Goal: Information Seeking & Learning: Learn about a topic

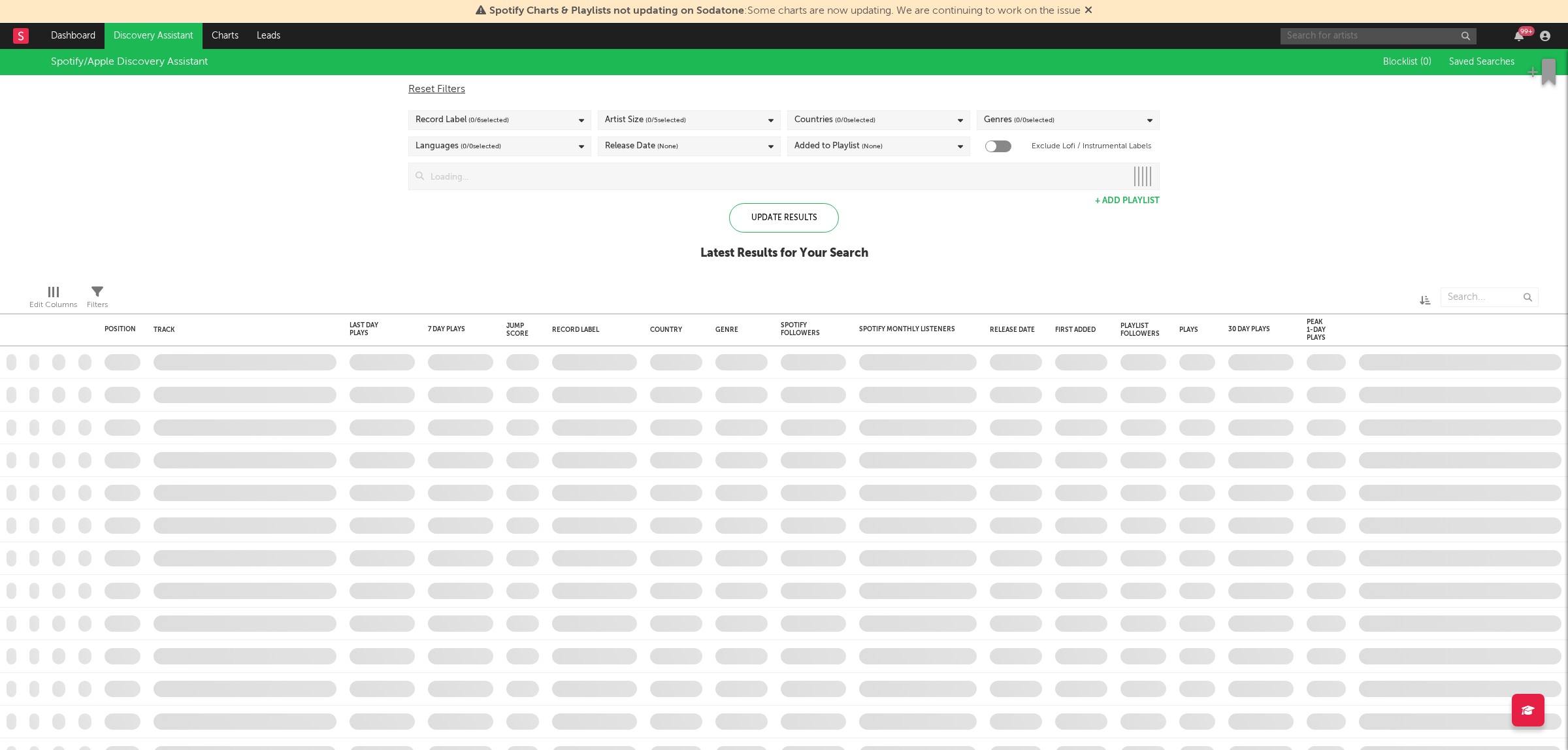
click at [1370, 33] on input "text" at bounding box center [1378, 36] width 196 height 17
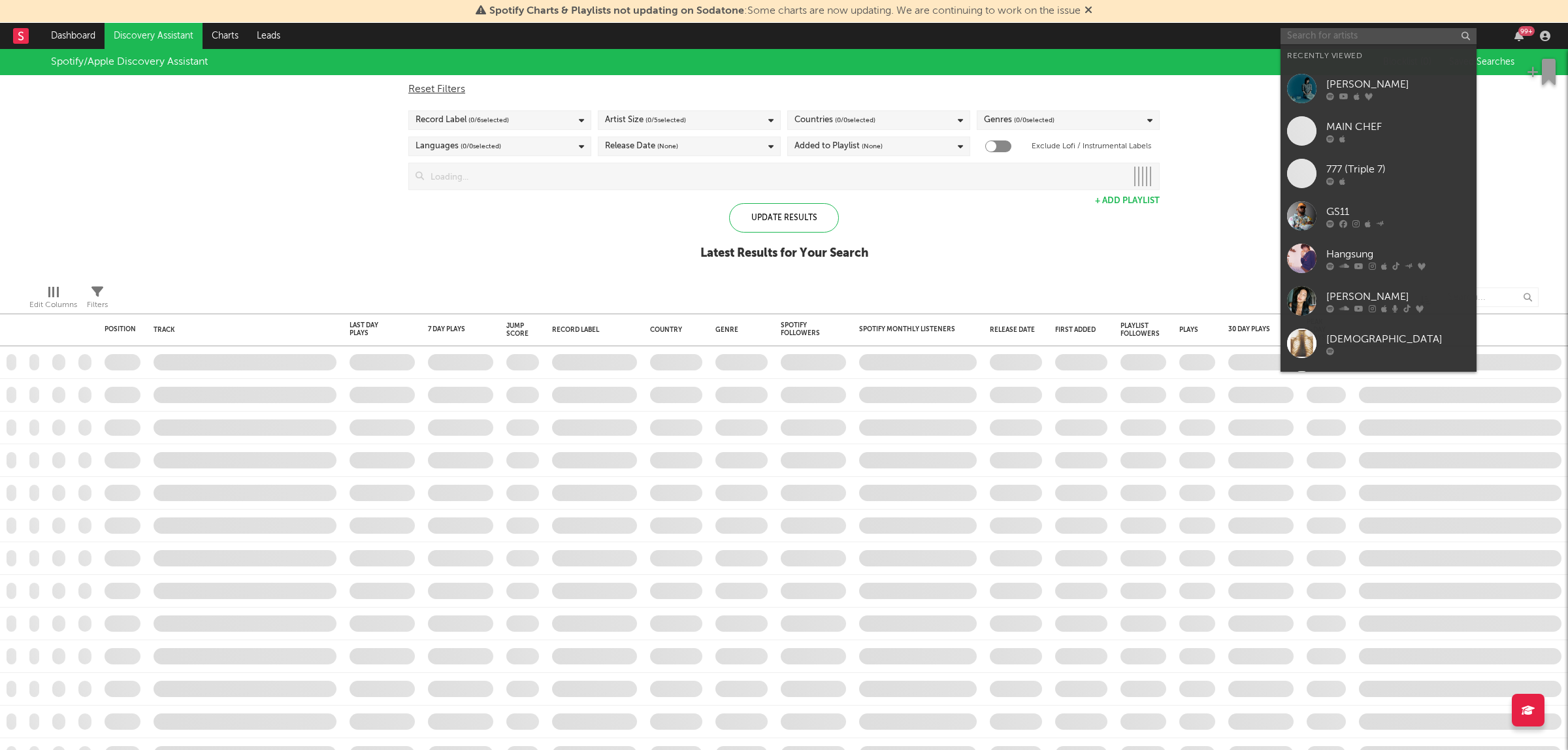
checkbox input "true"
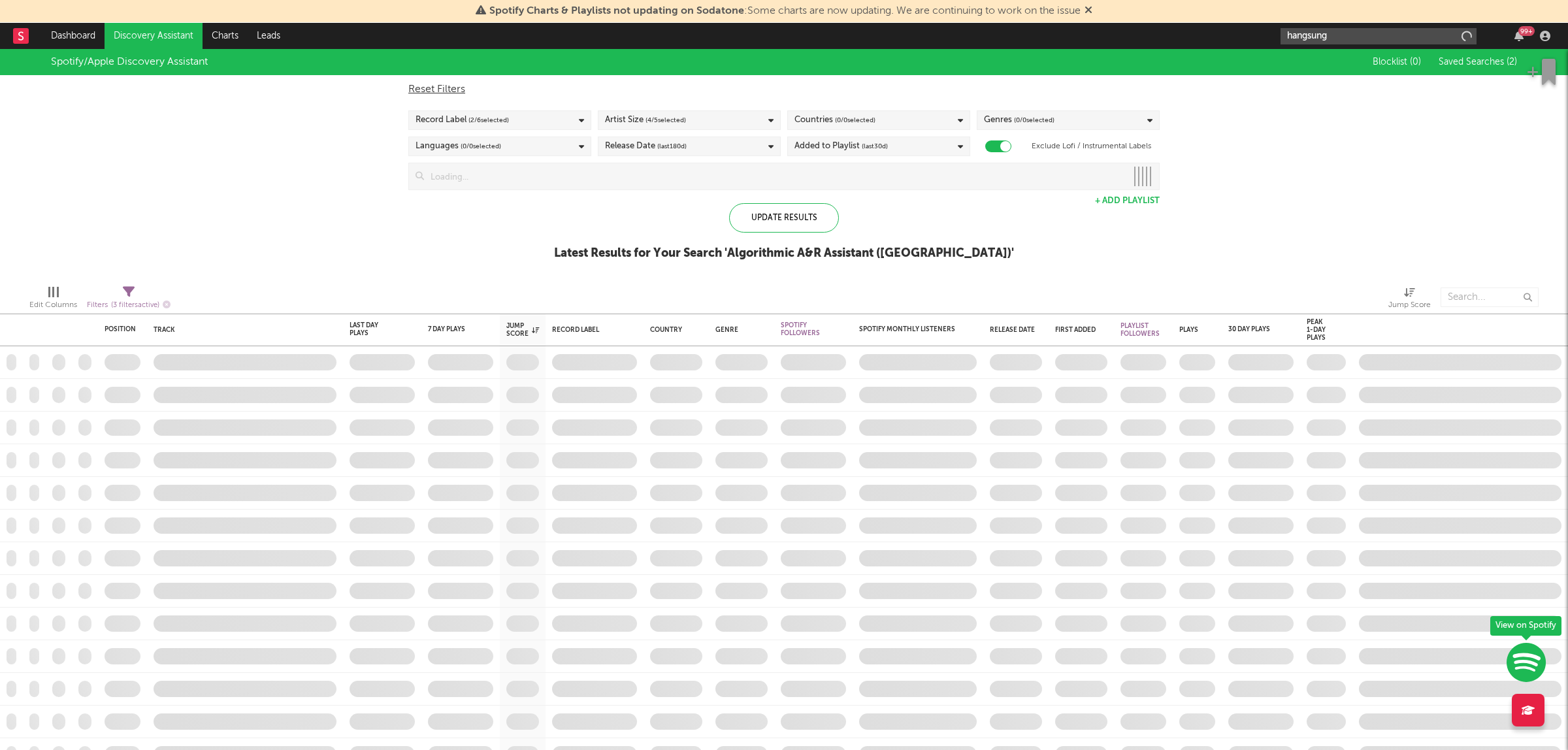
type input "hangsung"
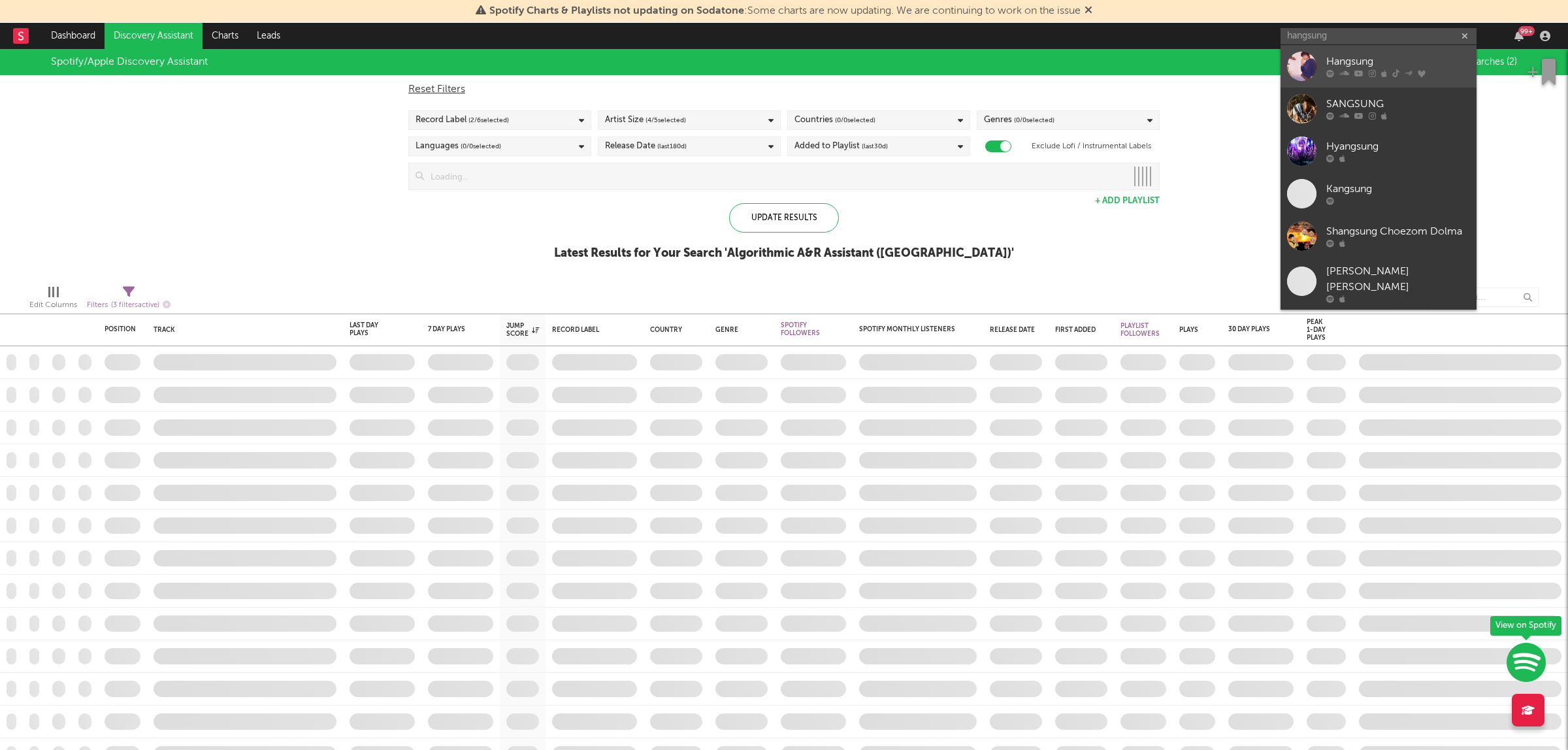
click at [1351, 60] on div "Hangsung" at bounding box center [1399, 62] width 144 height 16
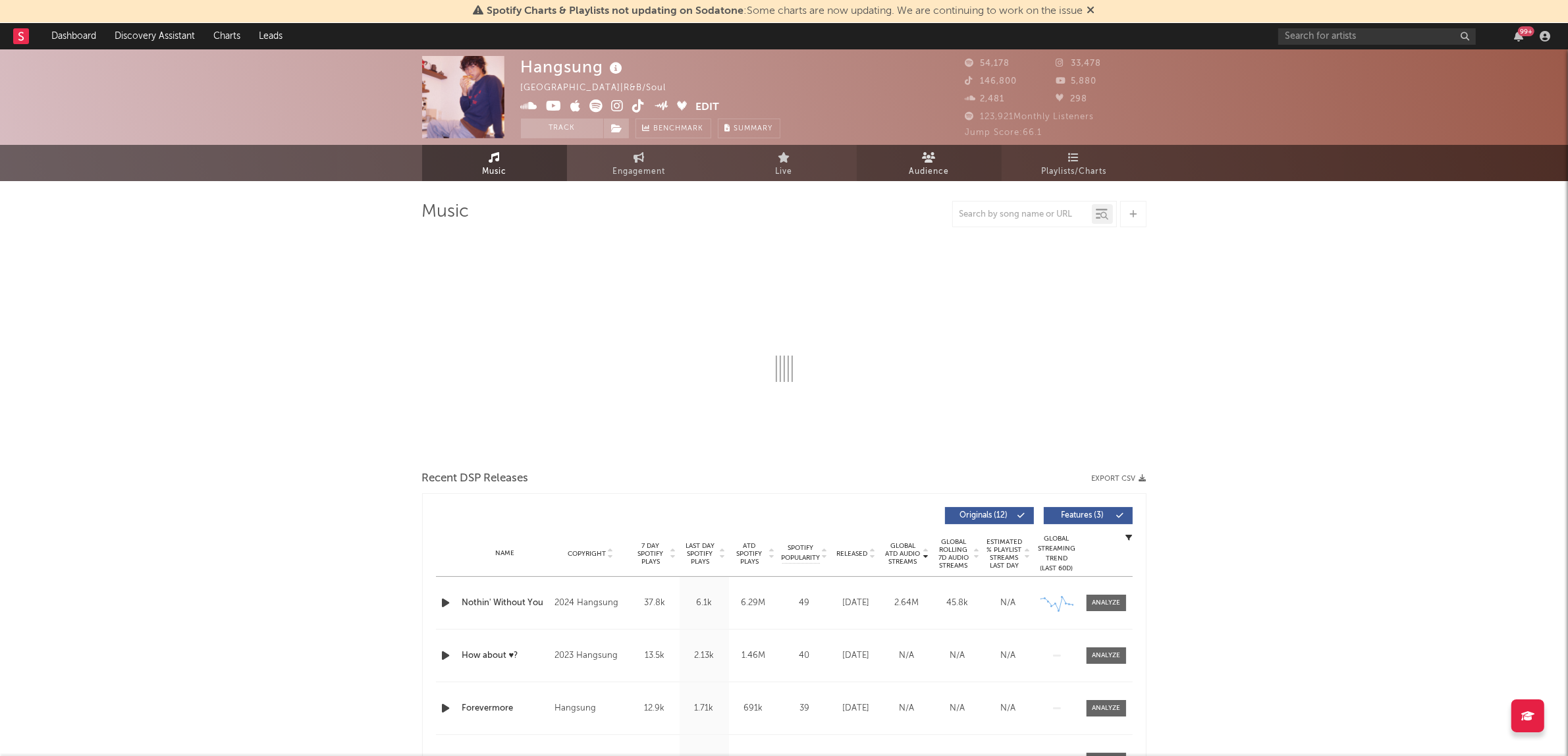
select select "6m"
